Goal: Task Accomplishment & Management: Complete application form

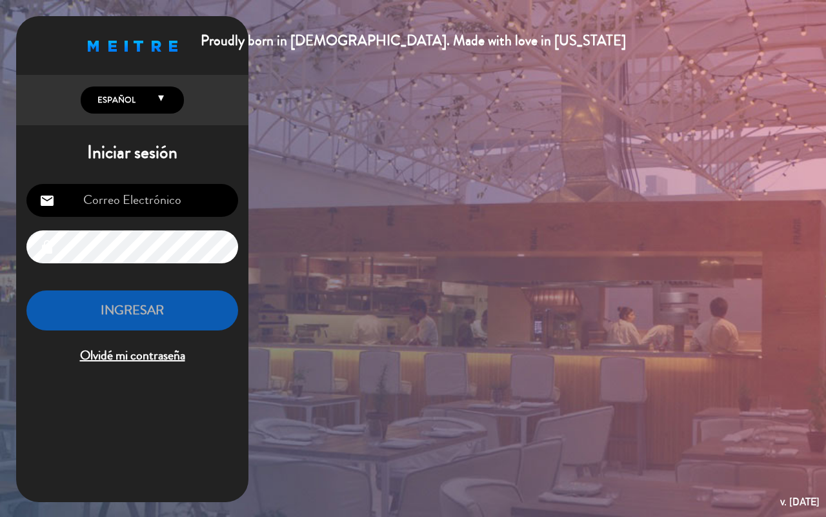
type input "[EMAIL_ADDRESS][DOMAIN_NAME]"
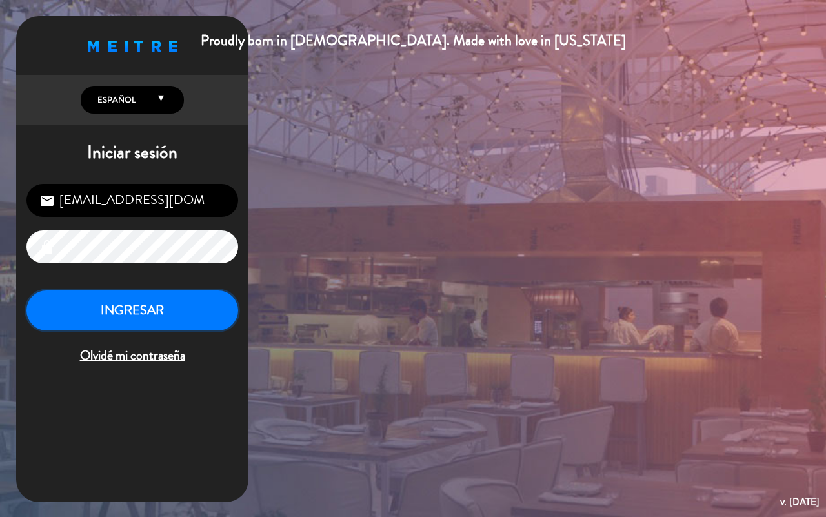
click at [121, 315] on button "INGRESAR" at bounding box center [132, 310] width 212 height 41
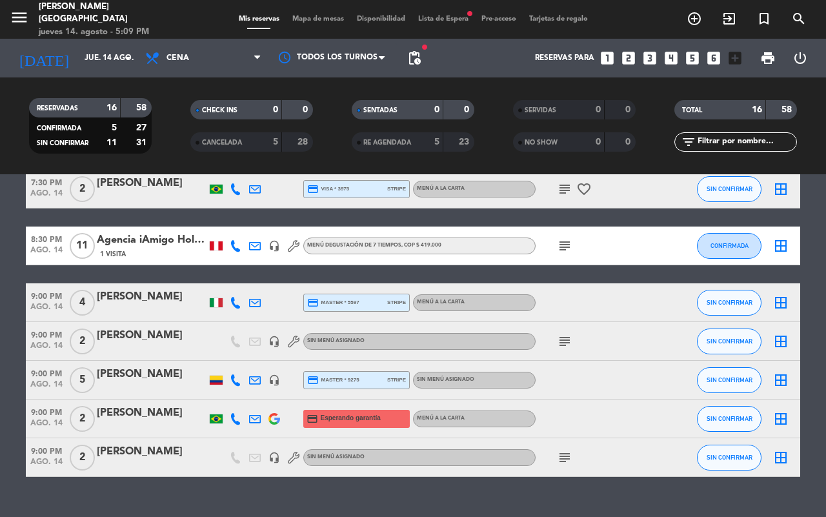
scroll to position [472, 0]
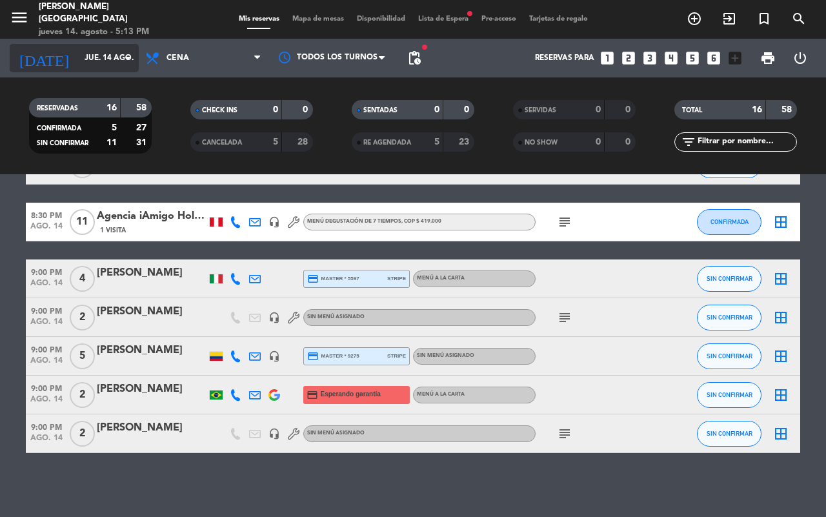
click at [90, 63] on input "jue. 14 ago." at bounding box center [129, 58] width 103 height 22
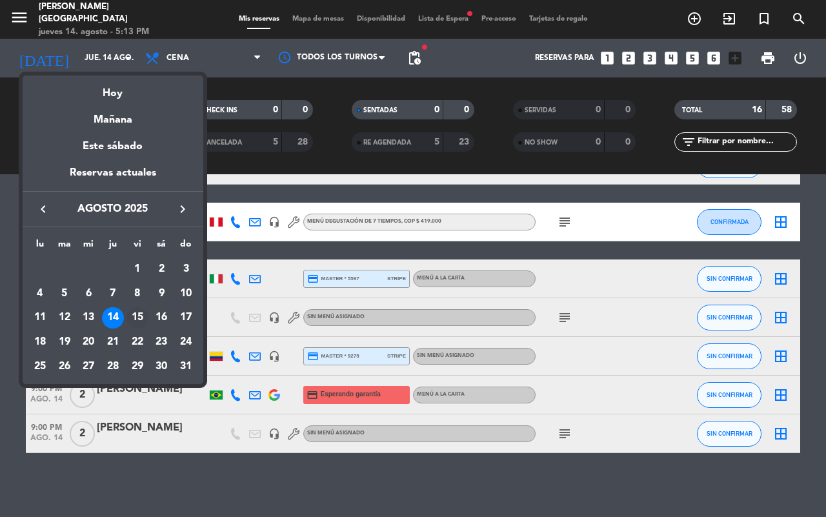
click at [137, 316] on div "15" at bounding box center [137, 318] width 22 height 22
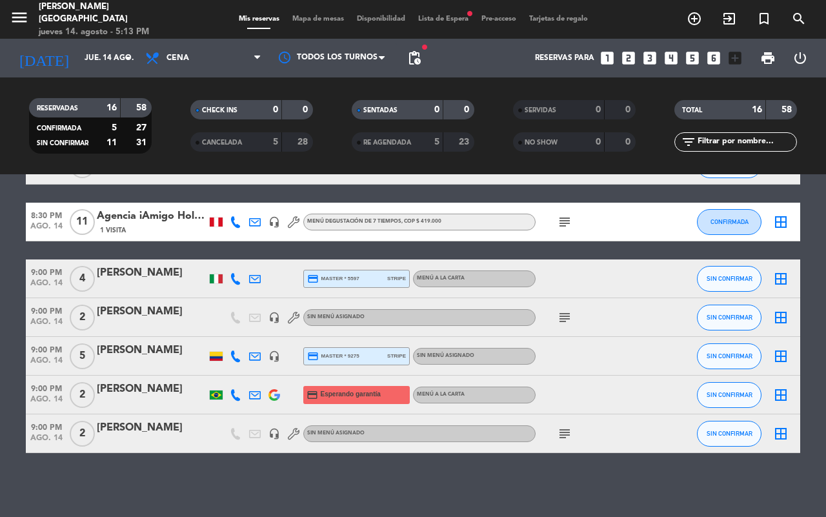
type input "vie. 15 ago."
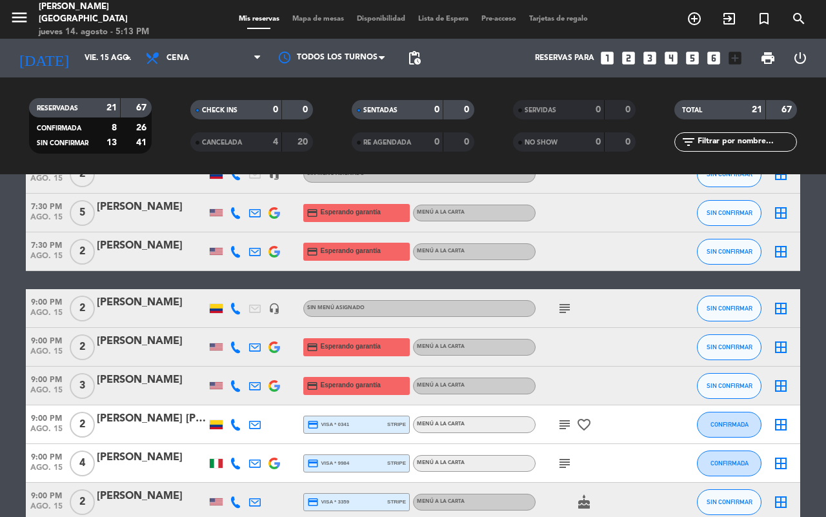
scroll to position [630, 0]
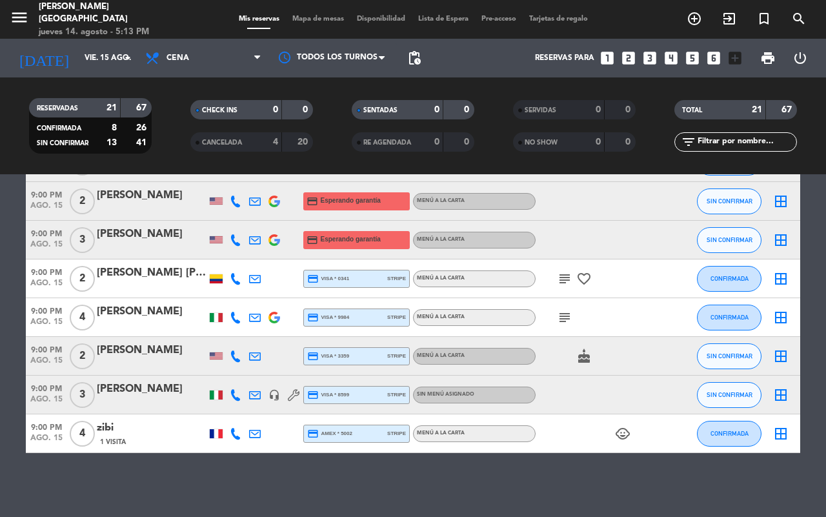
click at [136, 432] on div "zibi" at bounding box center [152, 427] width 110 height 17
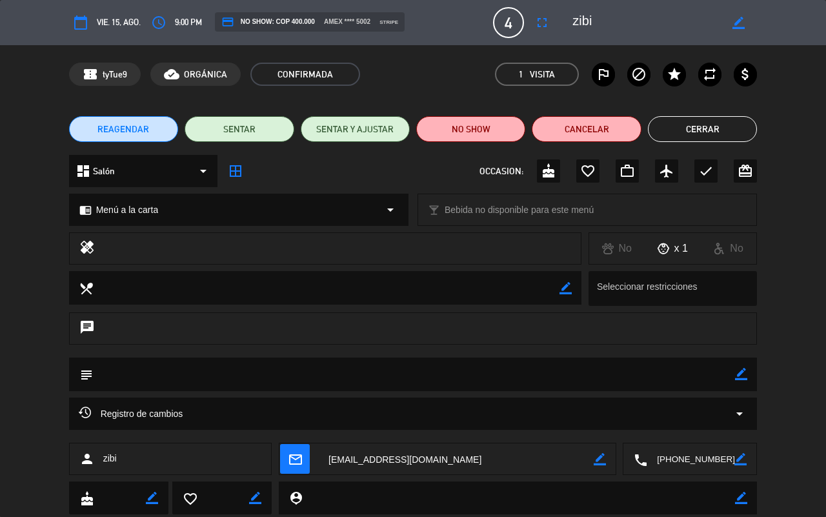
click at [747, 373] on div "subject border_color" at bounding box center [413, 374] width 688 height 34
click at [735, 381] on div "border_color" at bounding box center [741, 374] width 12 height 34
click at [743, 374] on icon "border_color" at bounding box center [741, 374] width 12 height 12
drag, startPoint x: 689, startPoint y: 379, endPoint x: 674, endPoint y: 381, distance: 15.0
click at [688, 379] on textarea at bounding box center [414, 373] width 643 height 33
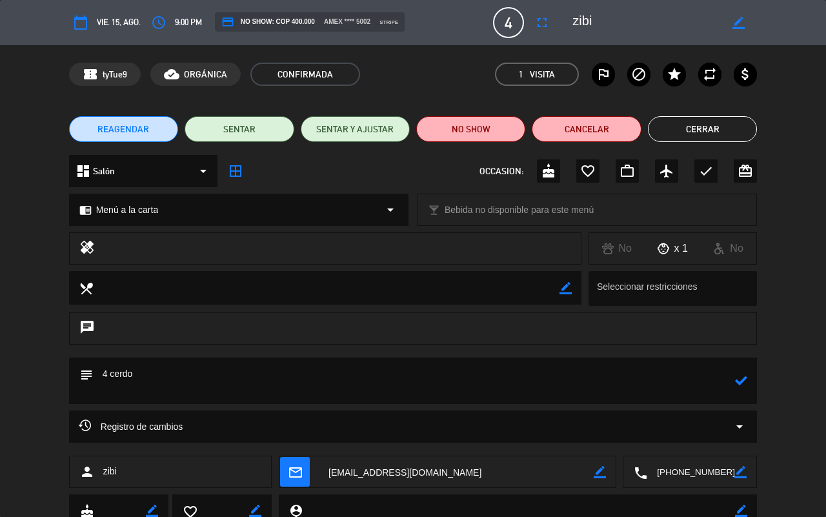
click at [143, 381] on textarea at bounding box center [414, 380] width 643 height 46
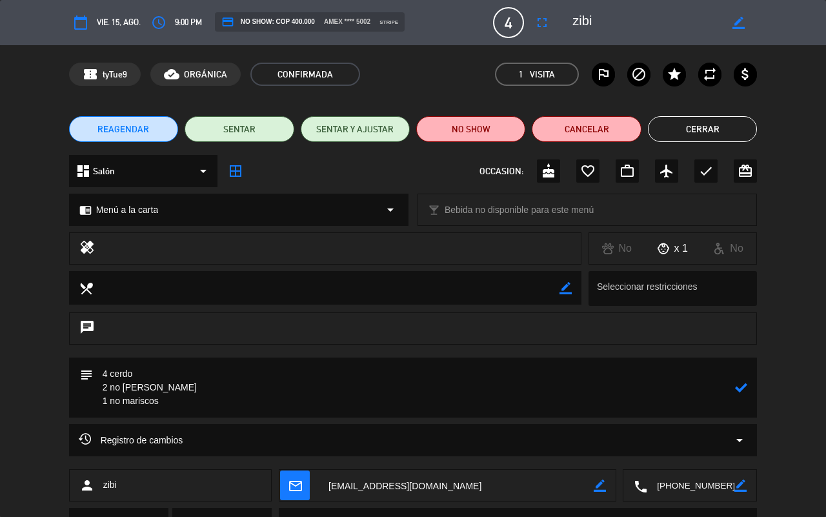
type textarea "4 cerdo 2 no [PERSON_NAME] 1 no mariscos"
click at [744, 388] on icon at bounding box center [741, 387] width 12 height 12
click at [711, 139] on button "Cerrar" at bounding box center [702, 129] width 109 height 26
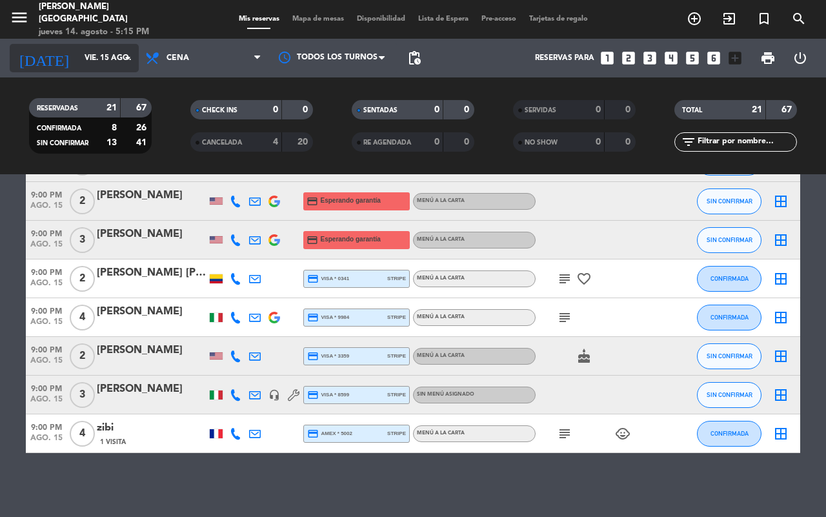
click at [92, 59] on input "vie. 15 ago." at bounding box center [129, 58] width 103 height 22
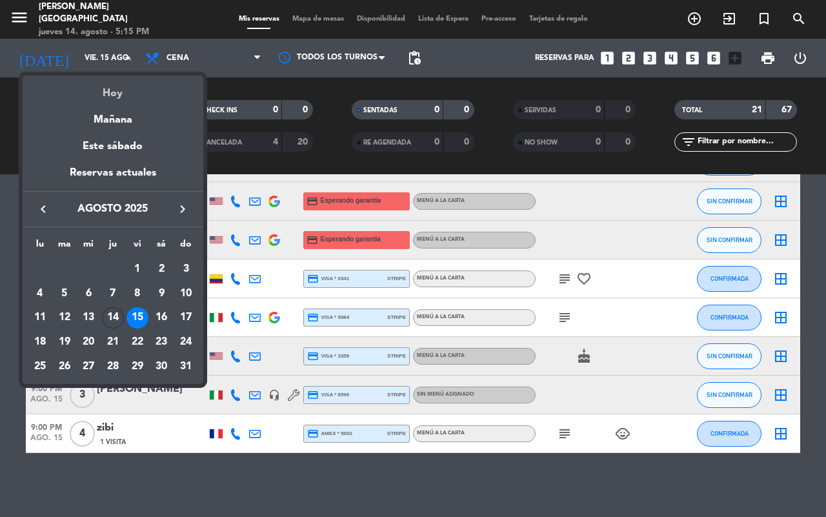
click at [123, 94] on div "Hoy" at bounding box center [113, 88] width 181 height 26
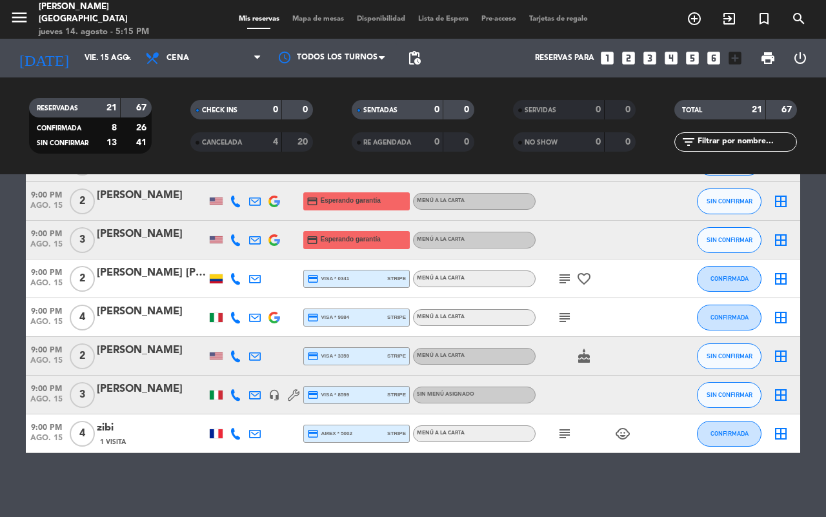
type input "jue. 14 ago."
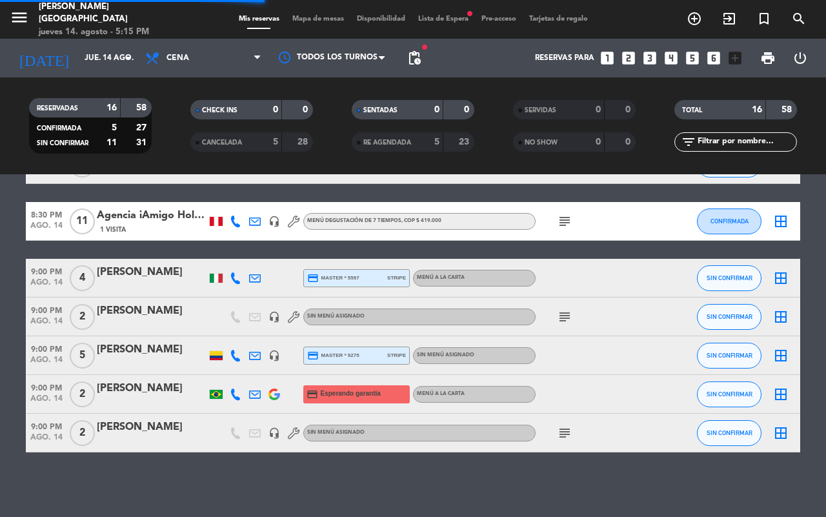
scroll to position [472, 0]
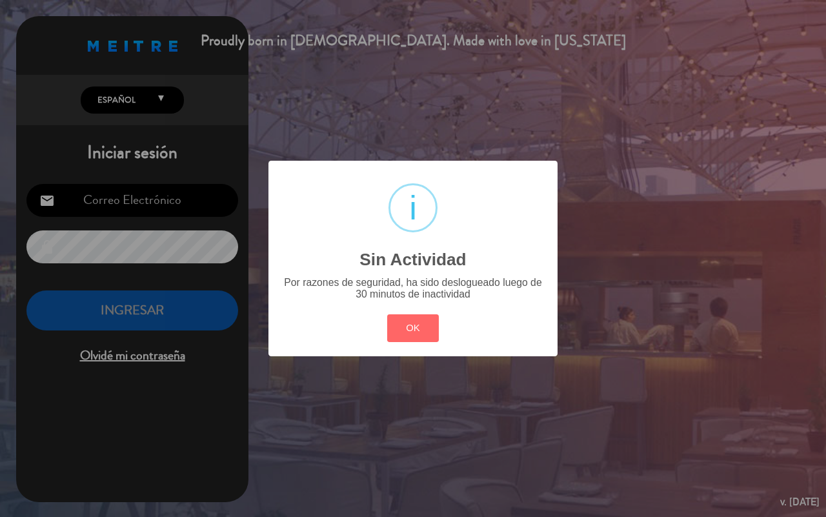
type input "[EMAIL_ADDRESS][DOMAIN_NAME]"
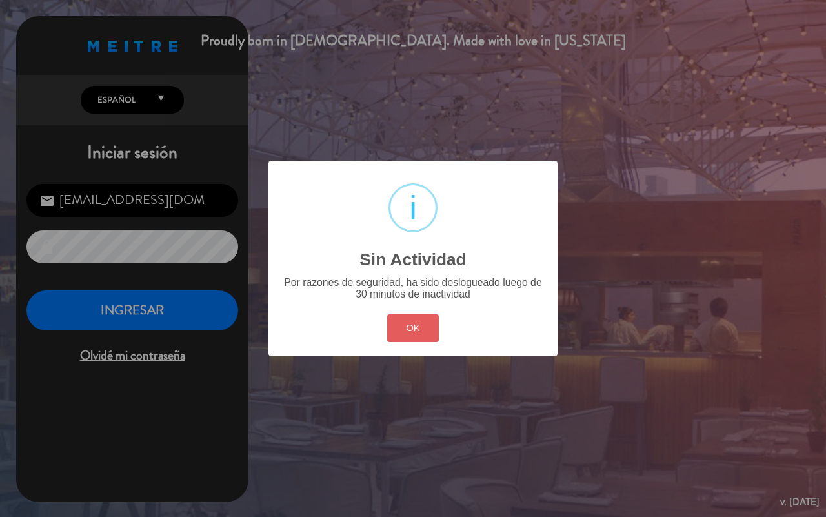
click at [414, 337] on button "OK" at bounding box center [413, 328] width 52 height 28
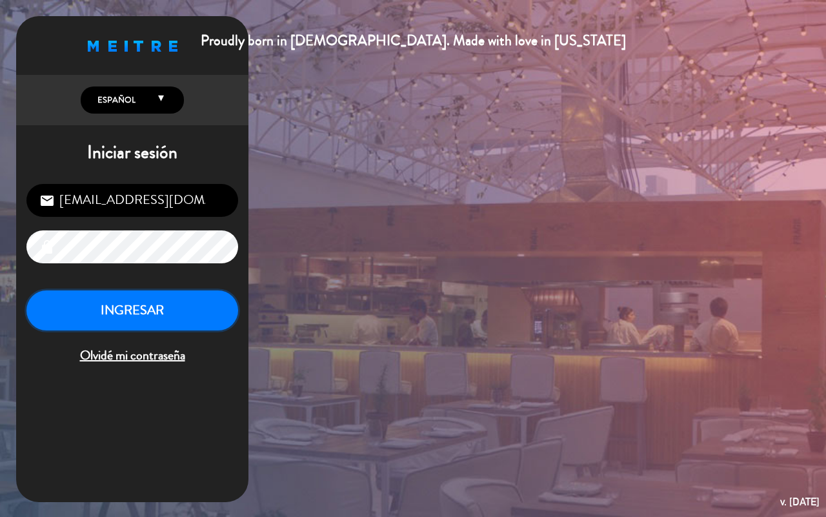
click at [172, 321] on button "INGRESAR" at bounding box center [132, 310] width 212 height 41
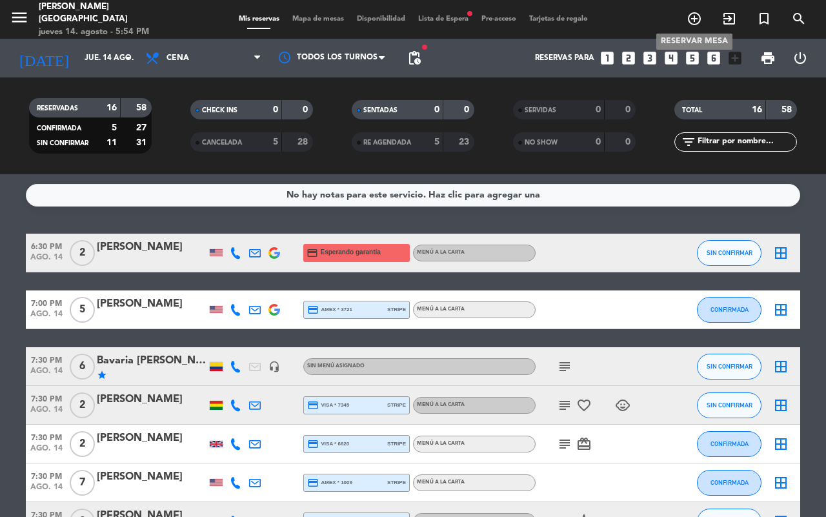
click at [692, 19] on icon "add_circle_outline" at bounding box center [693, 18] width 15 height 15
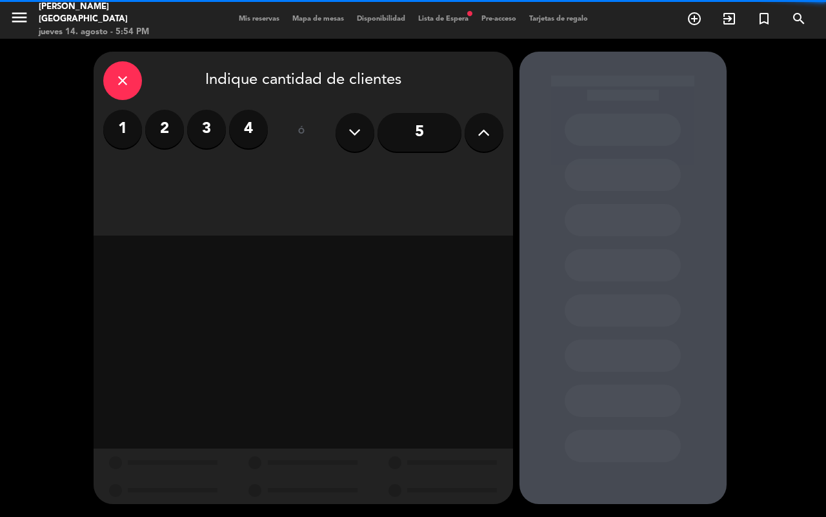
click at [154, 134] on label "2" at bounding box center [164, 129] width 39 height 39
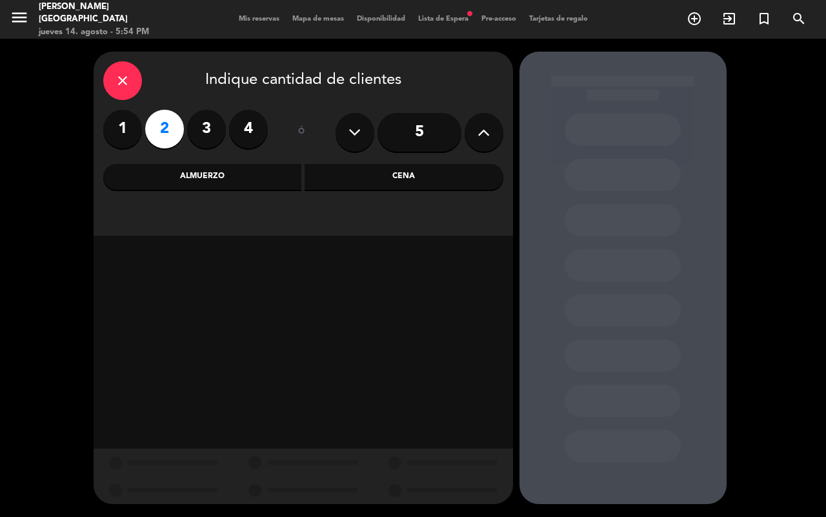
click at [343, 172] on div "Cena" at bounding box center [404, 177] width 199 height 26
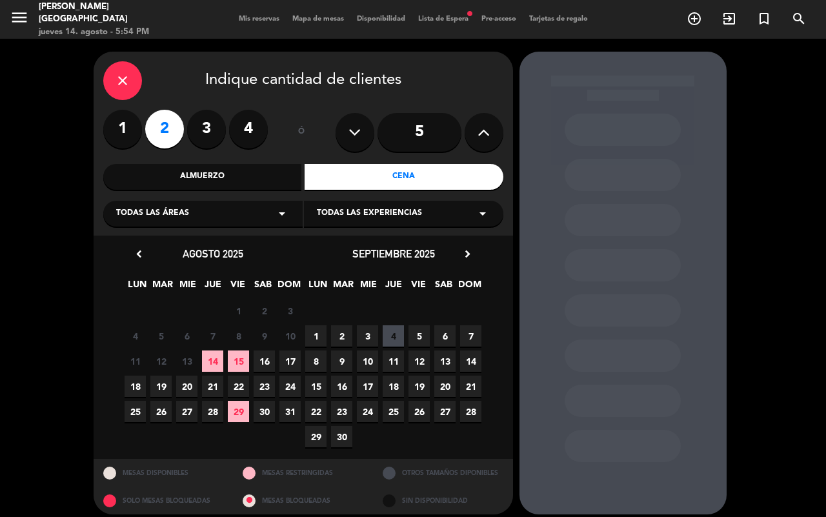
click at [217, 352] on span "14" at bounding box center [212, 360] width 21 height 21
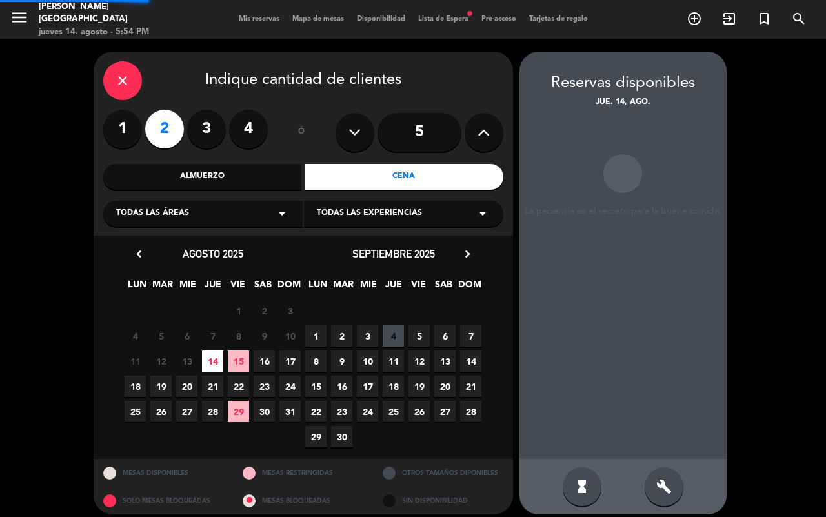
scroll to position [8, 0]
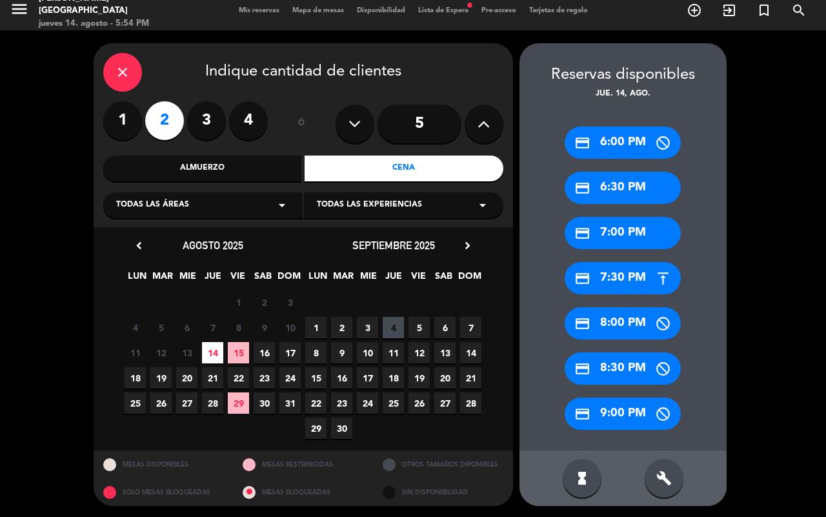
click at [623, 418] on div "credit_card 9:00 PM" at bounding box center [623, 413] width 116 height 32
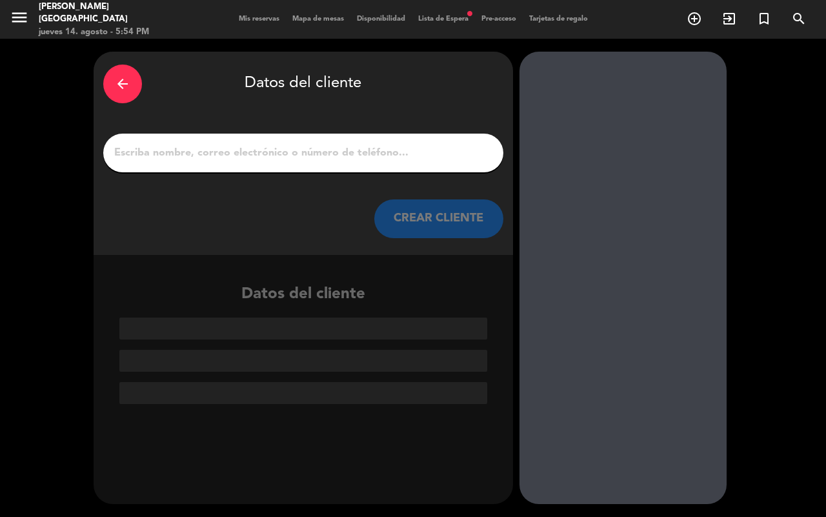
click at [341, 134] on div at bounding box center [303, 153] width 400 height 39
click at [399, 163] on div at bounding box center [303, 153] width 400 height 39
click at [402, 153] on input "1" at bounding box center [303, 153] width 381 height 18
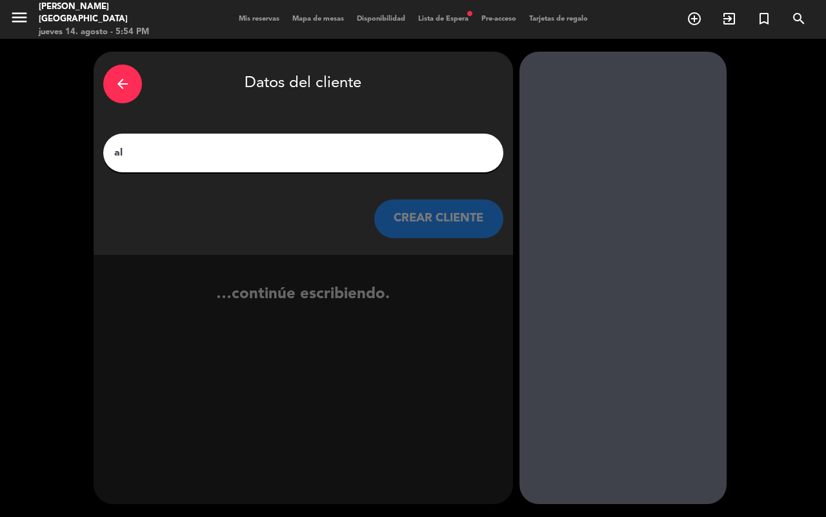
type input "a"
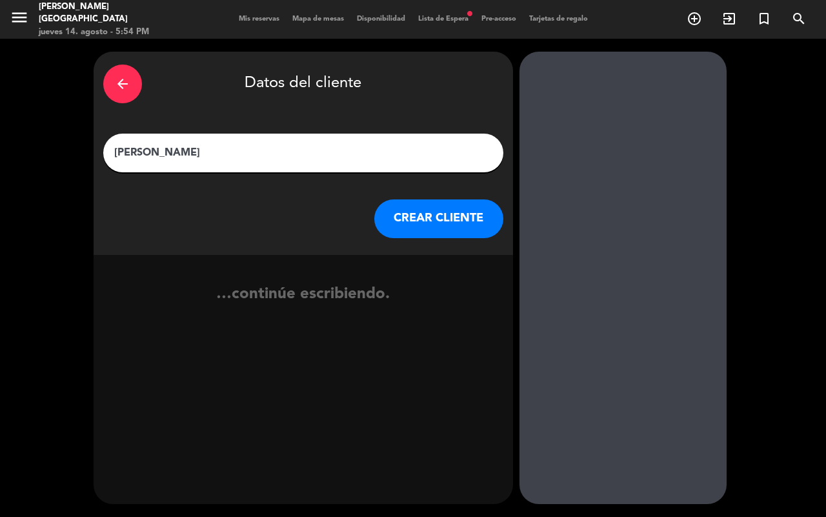
type input "[PERSON_NAME]"
click at [417, 227] on button "CREAR CLIENTE" at bounding box center [438, 218] width 129 height 39
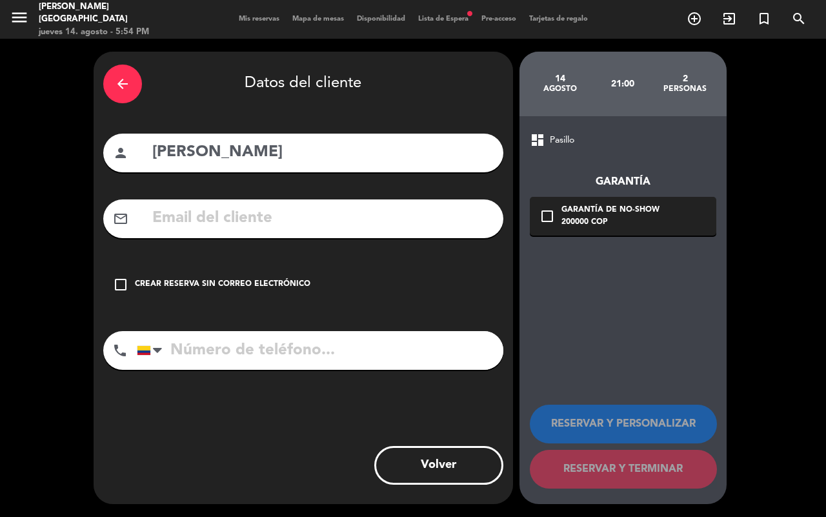
click at [197, 226] on input "text" at bounding box center [322, 218] width 343 height 26
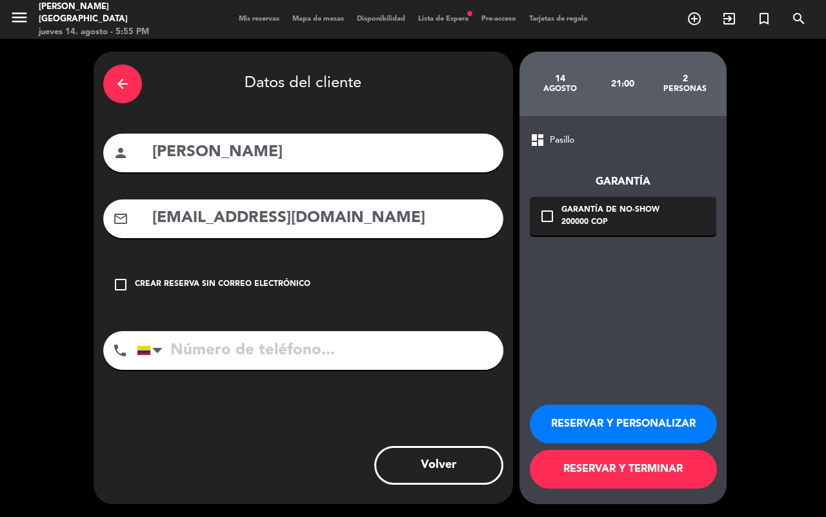
type input "[EMAIL_ADDRESS][DOMAIN_NAME]"
click at [401, 361] on input "tel" at bounding box center [320, 350] width 366 height 39
type input "3214532543"
click at [669, 481] on button "RESERVAR Y TERMINAR" at bounding box center [623, 469] width 187 height 39
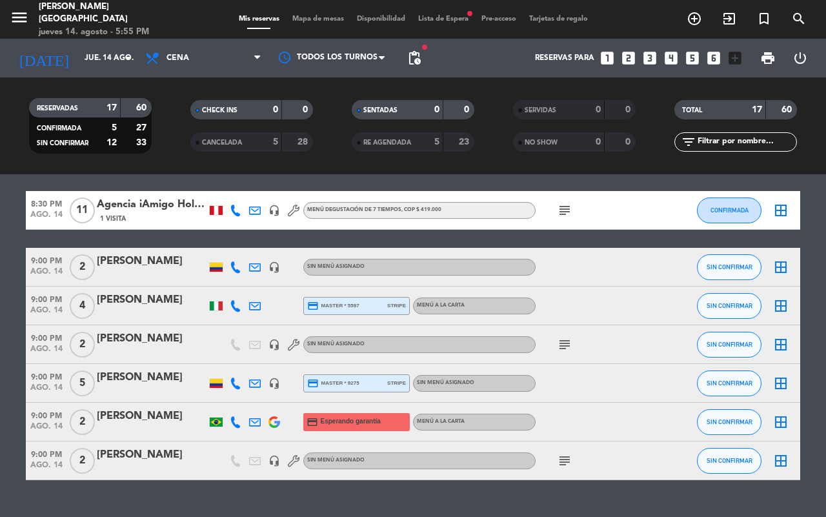
scroll to position [511, 0]
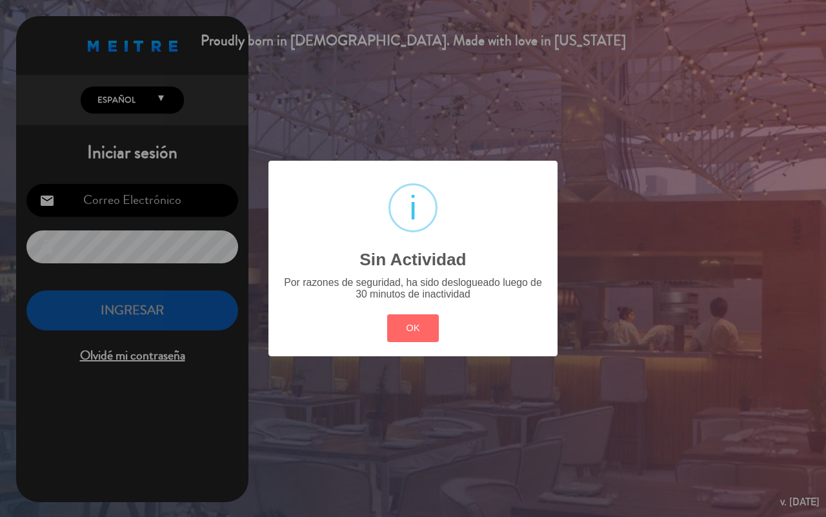
type input "[EMAIL_ADDRESS][DOMAIN_NAME]"
